Goal: Navigation & Orientation: Find specific page/section

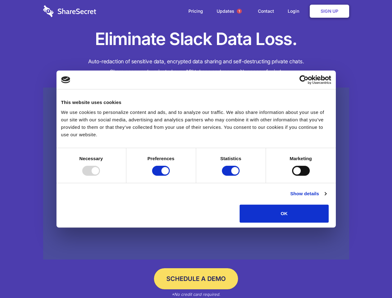
click at [100, 176] on div at bounding box center [91, 171] width 18 height 10
click at [170, 176] on input "Preferences" at bounding box center [161, 171] width 18 height 10
checkbox input "false"
click at [232, 176] on input "Statistics" at bounding box center [231, 171] width 18 height 10
checkbox input "false"
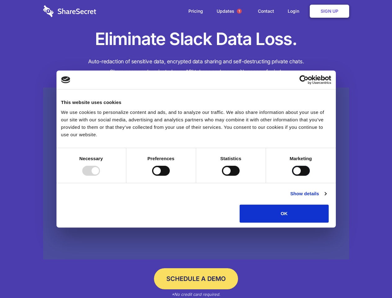
click at [292, 176] on input "Marketing" at bounding box center [301, 171] width 18 height 10
checkbox input "true"
click at [327, 198] on link "Show details" at bounding box center [308, 193] width 36 height 7
click at [0, 0] on li "Necessary 7 Necessary cookies help make a website usable by enabling basic func…" at bounding box center [0, 0] width 0 height 0
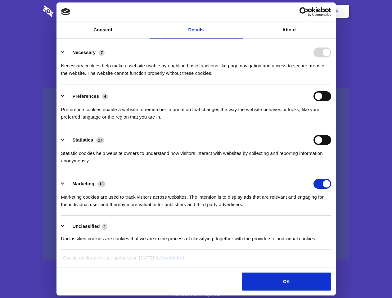
click at [239, 11] on span "1" at bounding box center [239, 11] width 5 height 5
